Goal: Find specific fact: Find specific fact

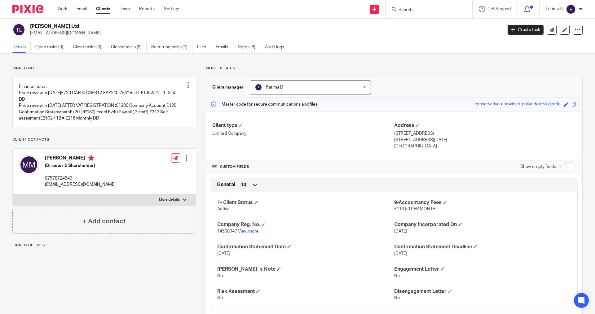
click at [181, 198] on label "More details" at bounding box center [104, 199] width 183 height 11
click at [13, 194] on input "More details" at bounding box center [12, 194] width 0 height 0
checkbox input "true"
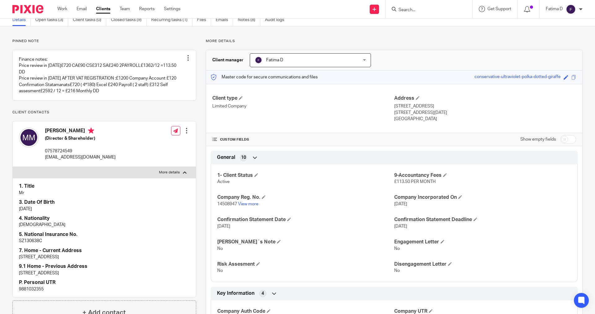
scroll to position [62, 0]
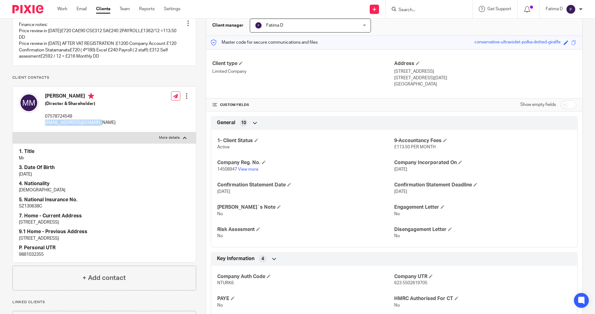
drag, startPoint x: 100, startPoint y: 122, endPoint x: 44, endPoint y: 122, distance: 55.5
click at [44, 122] on div "[PERSON_NAME] (Director & Shareholder) 07578724549 [EMAIL_ADDRESS][DOMAIN_NAME]" at bounding box center [67, 109] width 97 height 39
copy p "[EMAIL_ADDRESS][DOMAIN_NAME]"
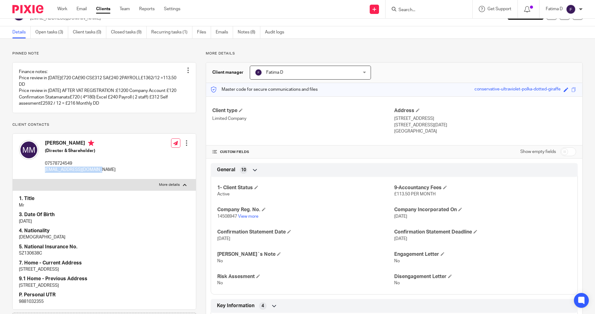
scroll to position [0, 0]
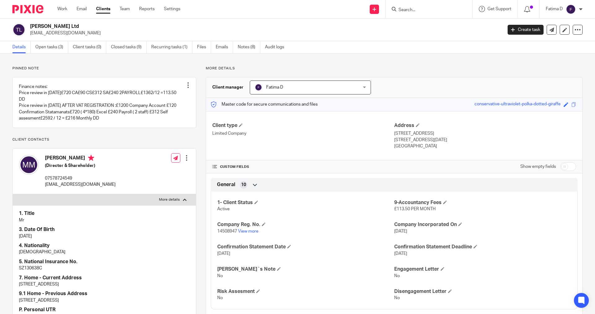
click at [411, 10] on input "Search" at bounding box center [426, 10] width 56 height 6
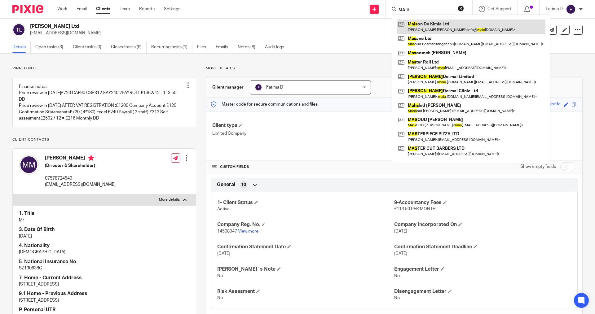
type input "MAIS"
click at [411, 23] on link at bounding box center [471, 27] width 149 height 14
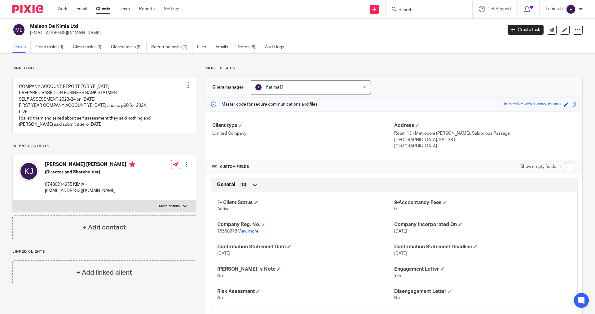
click at [250, 230] on link "View more" at bounding box center [248, 231] width 20 height 4
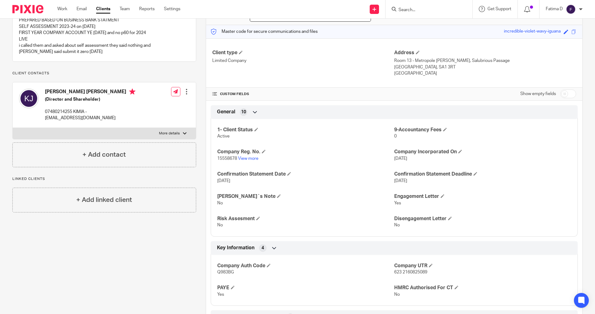
scroll to position [186, 0]
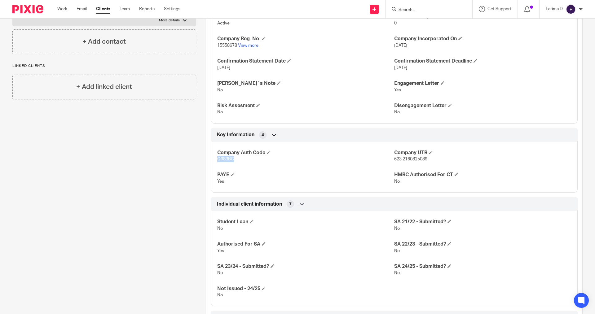
drag, startPoint x: 235, startPoint y: 157, endPoint x: 217, endPoint y: 158, distance: 18.3
click at [217, 158] on p "Q983BG" at bounding box center [305, 159] width 177 height 6
copy span "Q983BG"
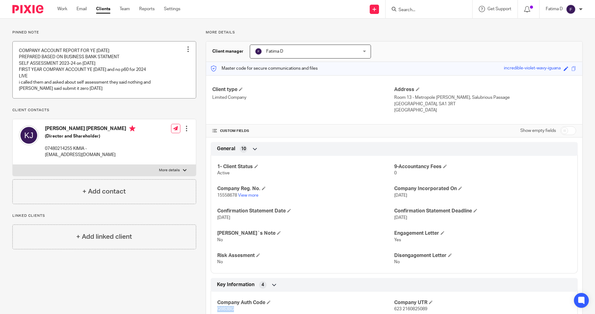
scroll to position [0, 0]
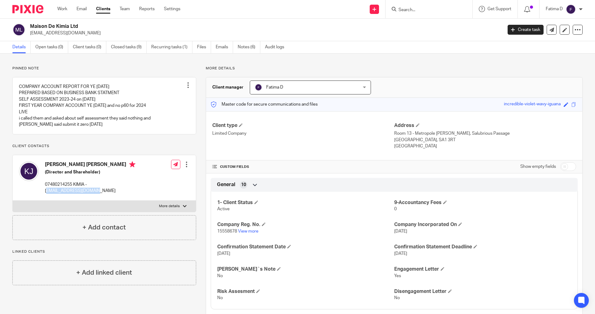
drag, startPoint x: 97, startPoint y: 193, endPoint x: 49, endPoint y: 192, distance: 48.4
click at [46, 192] on p "info@maisondekimia.com" at bounding box center [90, 191] width 90 height 6
click at [98, 191] on p "info@maisondekimia.com" at bounding box center [90, 191] width 90 height 6
click at [94, 191] on p "info@maisondekimia.com" at bounding box center [90, 191] width 90 height 6
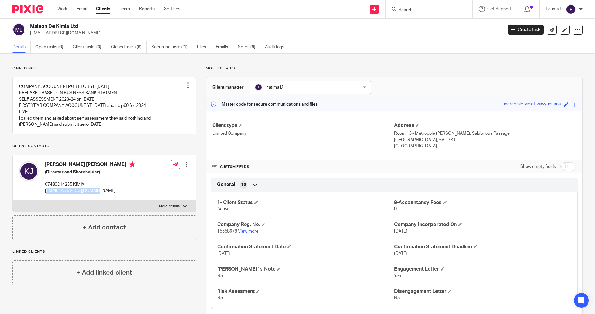
click at [105, 195] on div "Kimia Sadat Jaberi (Director and Shareholder) 07480214255 KIMIA - info@maisonde…" at bounding box center [104, 178] width 183 height 46
click at [136, 182] on div "Kimia Sadat Jaberi (Director and Shareholder) 07480214255 KIMIA - info@maisonde…" at bounding box center [104, 178] width 183 height 46
drag, startPoint x: 98, startPoint y: 190, endPoint x: 43, endPoint y: 191, distance: 54.2
click at [43, 191] on div "Kimia Sadat Jaberi (Director and Shareholder) 07480214255 KIMIA - info@maisonde…" at bounding box center [77, 177] width 117 height 39
copy p "info@maisondekimia.com"
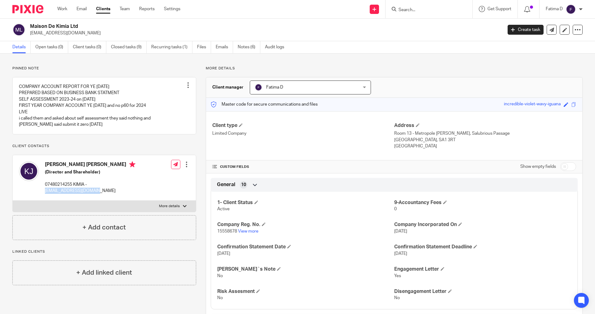
click at [183, 205] on div at bounding box center [185, 207] width 4 height 4
click at [13, 201] on input "More details" at bounding box center [12, 201] width 0 height 0
checkbox input "true"
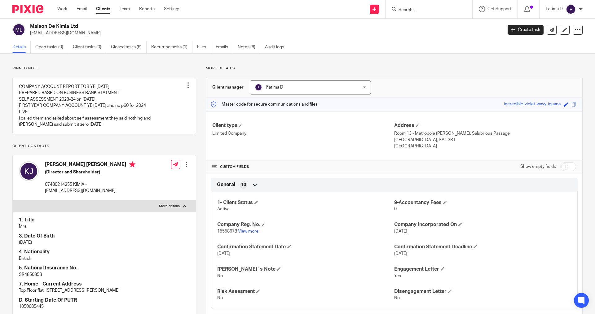
click at [41, 273] on p "SR485085B" at bounding box center [104, 275] width 171 height 6
copy p "SR485085B"
click at [245, 232] on link "View more" at bounding box center [248, 231] width 20 height 4
click at [246, 232] on link "View more" at bounding box center [248, 231] width 20 height 4
